Goal: Find contact information: Obtain details needed to contact an individual or organization

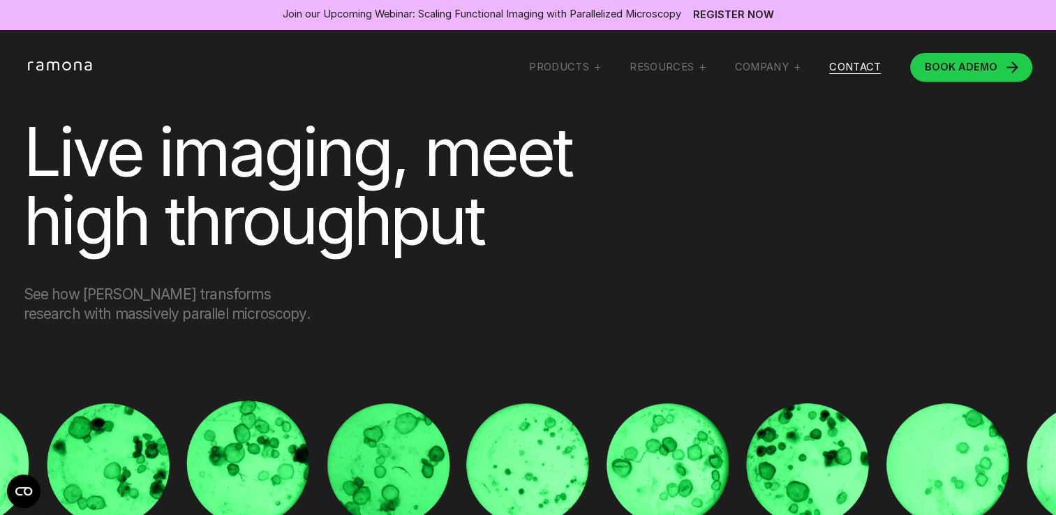
click at [851, 71] on link "Contact" at bounding box center [855, 67] width 52 height 13
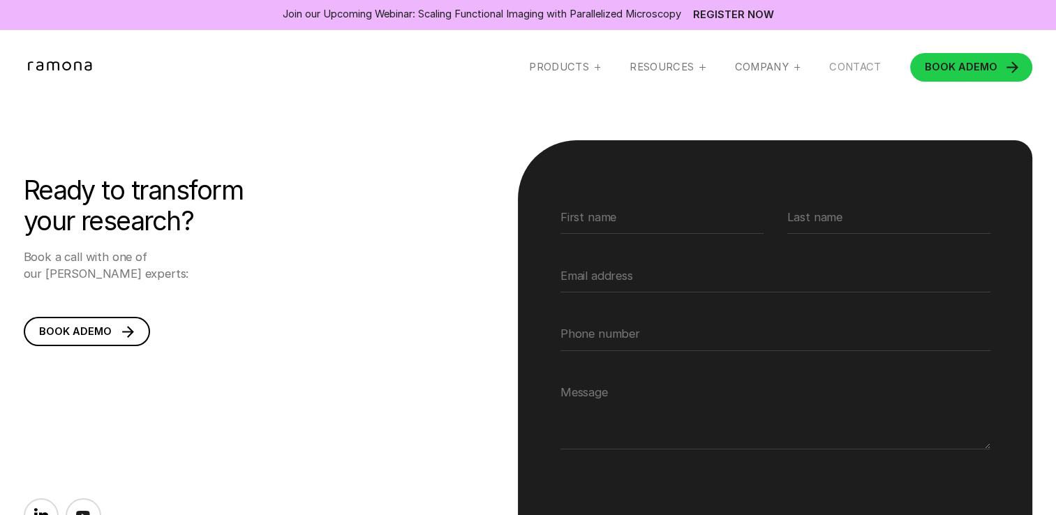
click at [844, 63] on link "Contact" at bounding box center [855, 67] width 52 height 13
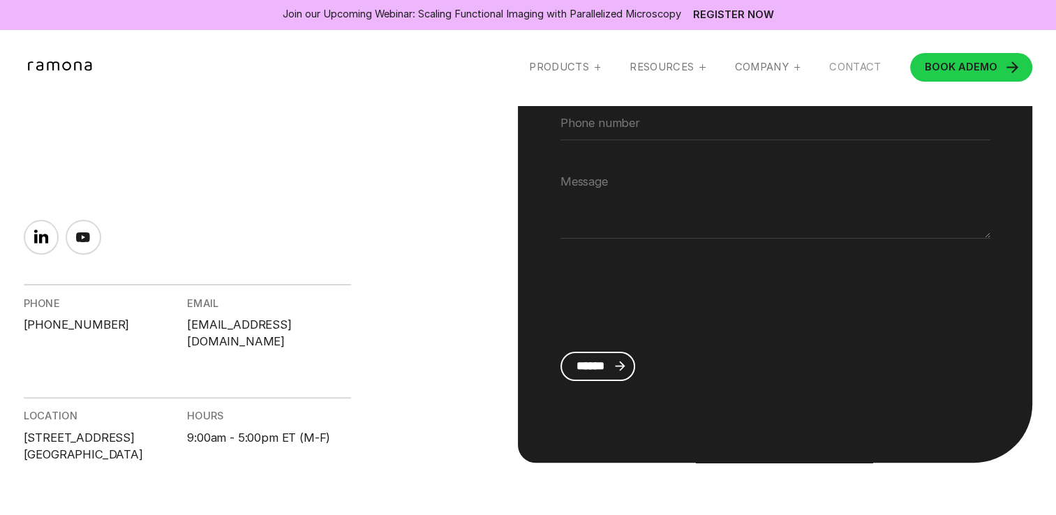
scroll to position [279, 0]
click at [114, 323] on div "PHONE [PHONE_NUMBER]" at bounding box center [106, 316] width 164 height 66
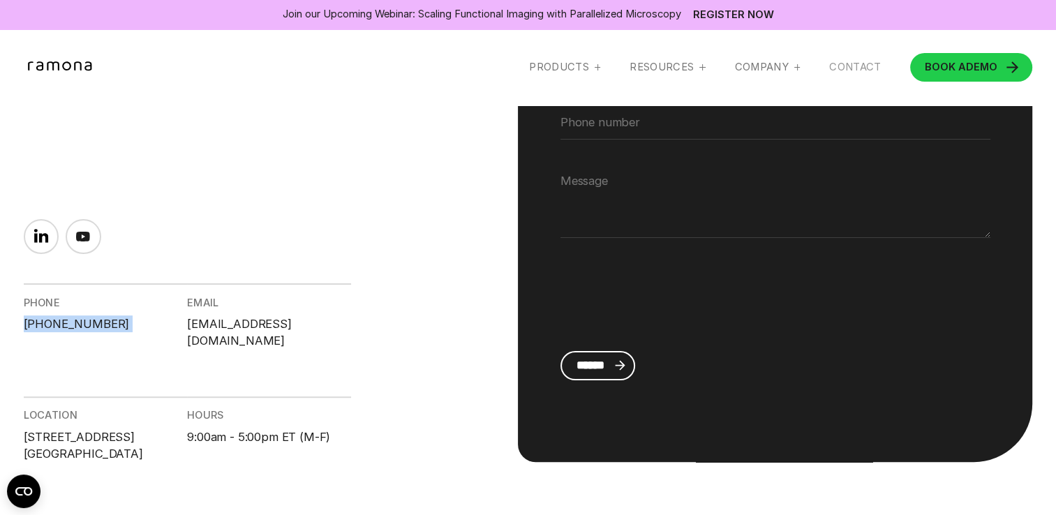
drag, startPoint x: 114, startPoint y: 323, endPoint x: 22, endPoint y: 326, distance: 92.9
click at [22, 326] on section "Ready to transform your research? Book a call with one of our [PERSON_NAME] exp…" at bounding box center [528, 136] width 1056 height 830
click at [73, 278] on div "PHONE [PHONE_NUMBER] EMAIL [EMAIL_ADDRESS][DOMAIN_NAME] location [STREET_ADDRES…" at bounding box center [187, 340] width 327 height 243
